Goal: Information Seeking & Learning: Learn about a topic

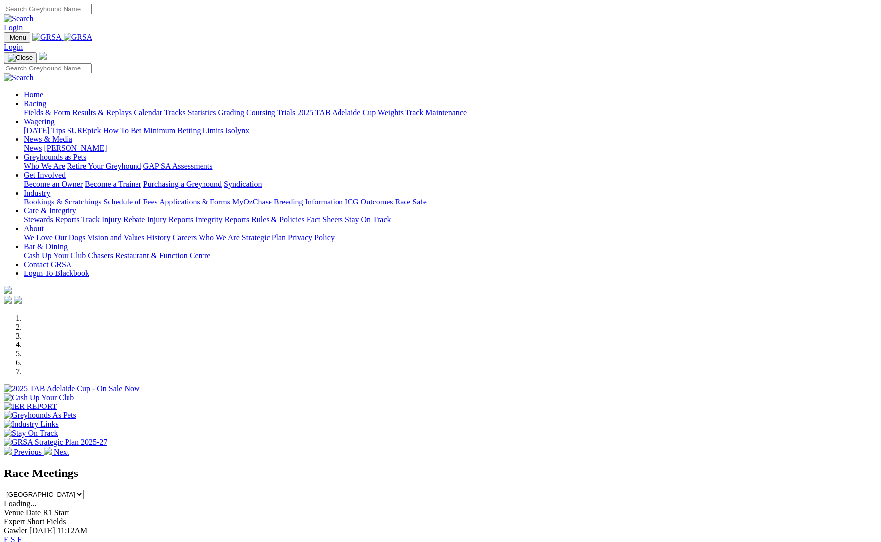
scroll to position [191, 0]
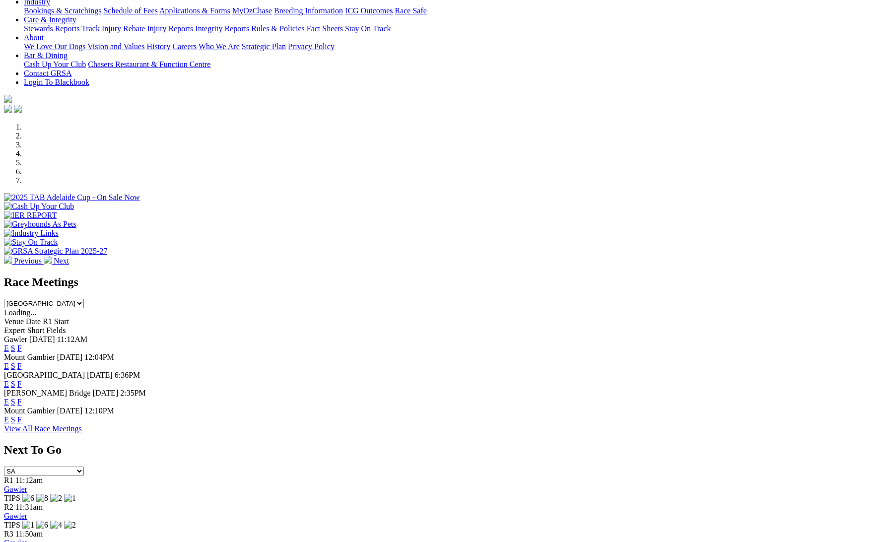
click at [22, 380] on link "F" at bounding box center [19, 384] width 4 height 8
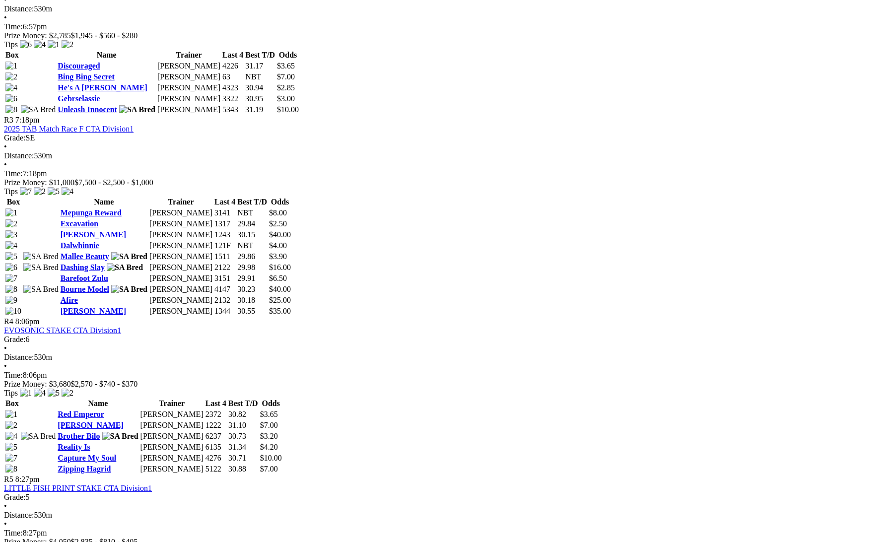
scroll to position [718, 0]
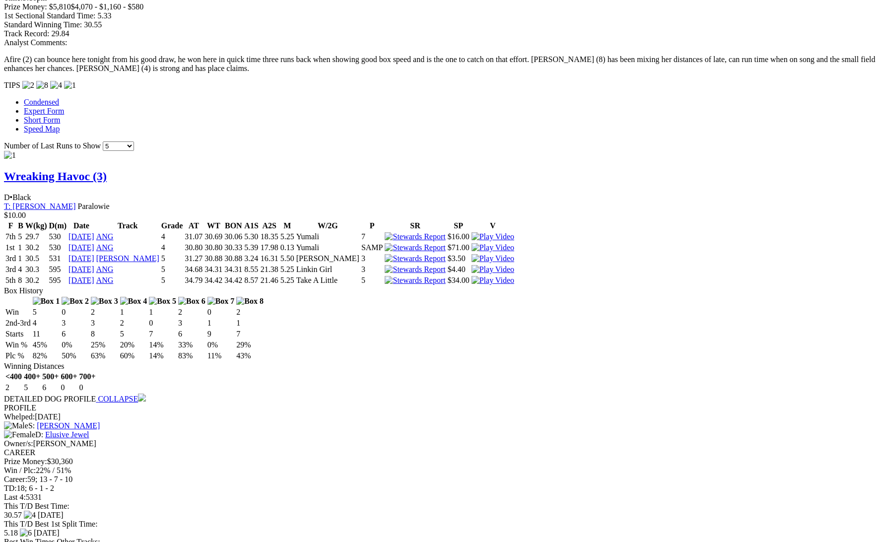
scroll to position [812, 0]
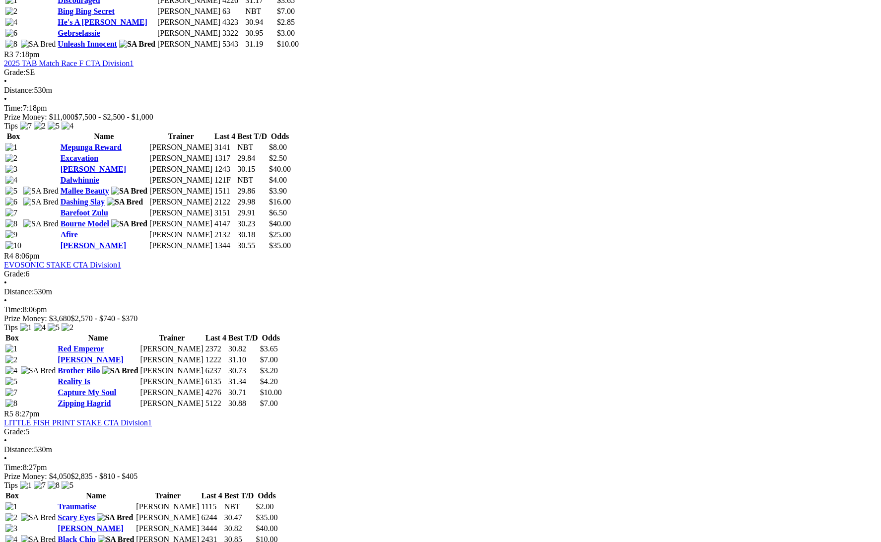
scroll to position [786, 0]
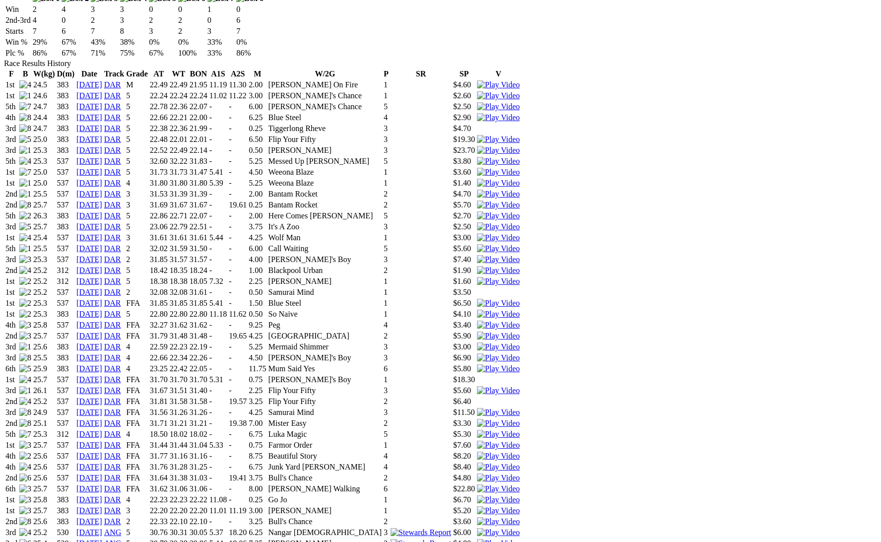
scroll to position [677, 0]
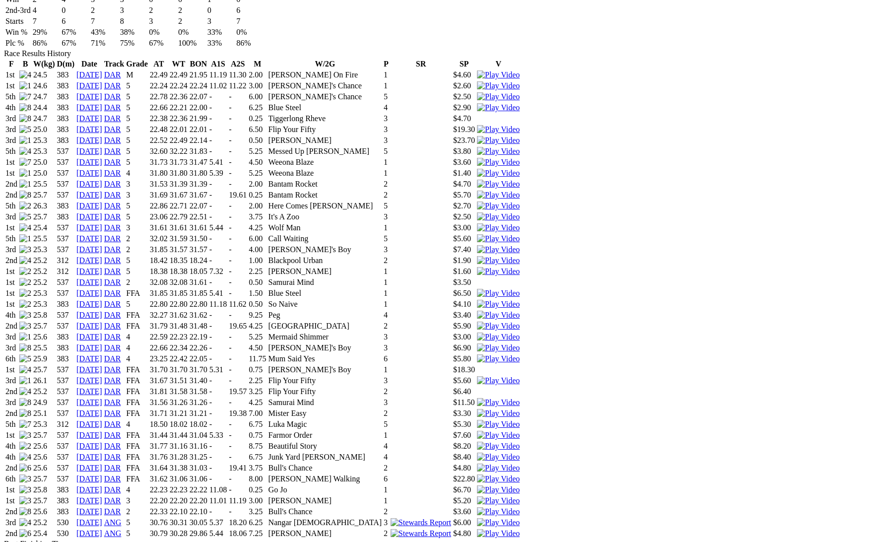
click at [102, 529] on link "[DATE]" at bounding box center [89, 533] width 26 height 8
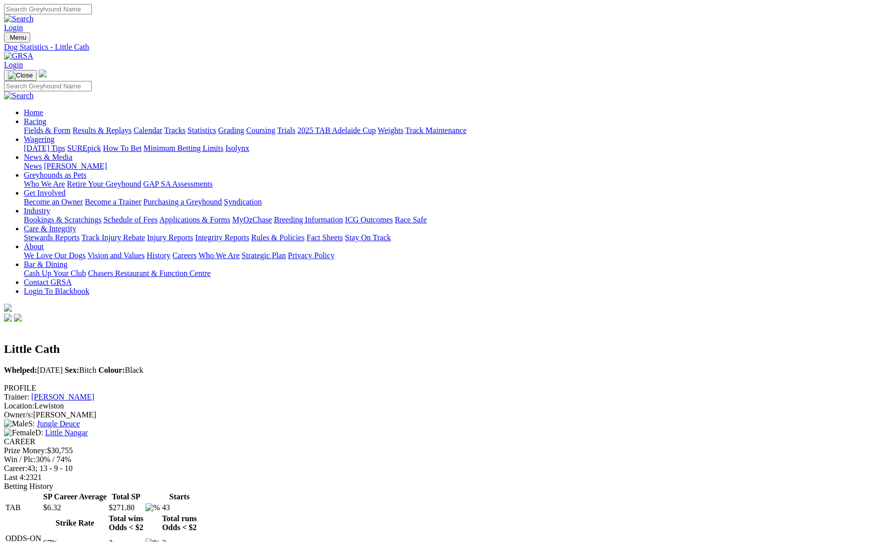
scroll to position [677, 0]
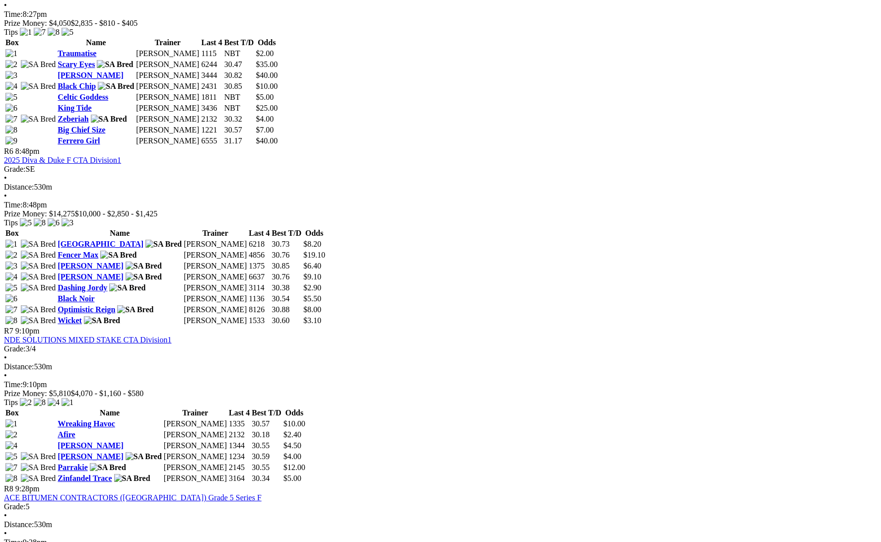
scroll to position [1235, 0]
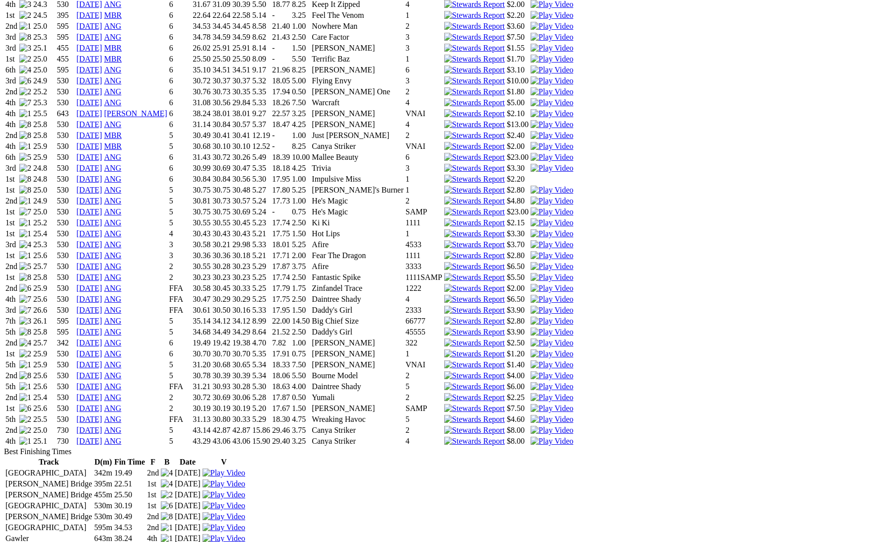
scroll to position [855, 0]
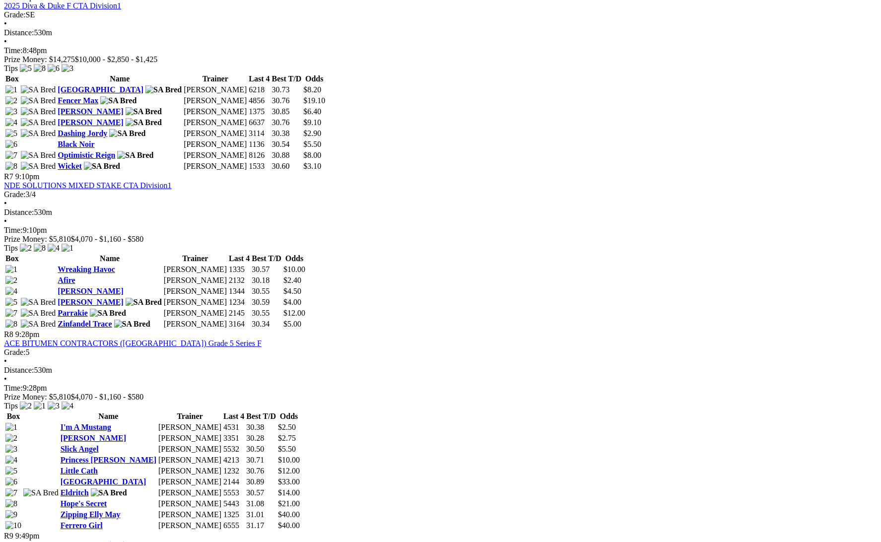
scroll to position [1389, 0]
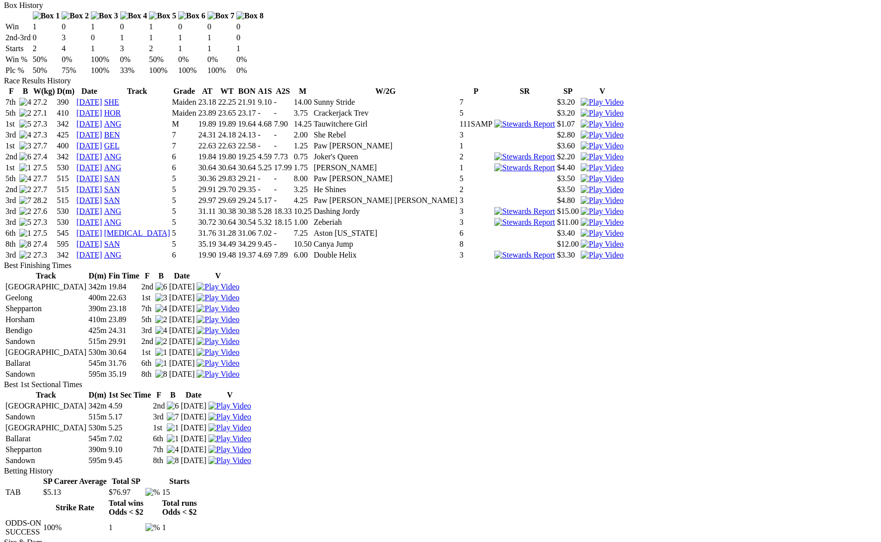
scroll to position [646, 0]
